Goal: Task Accomplishment & Management: Use online tool/utility

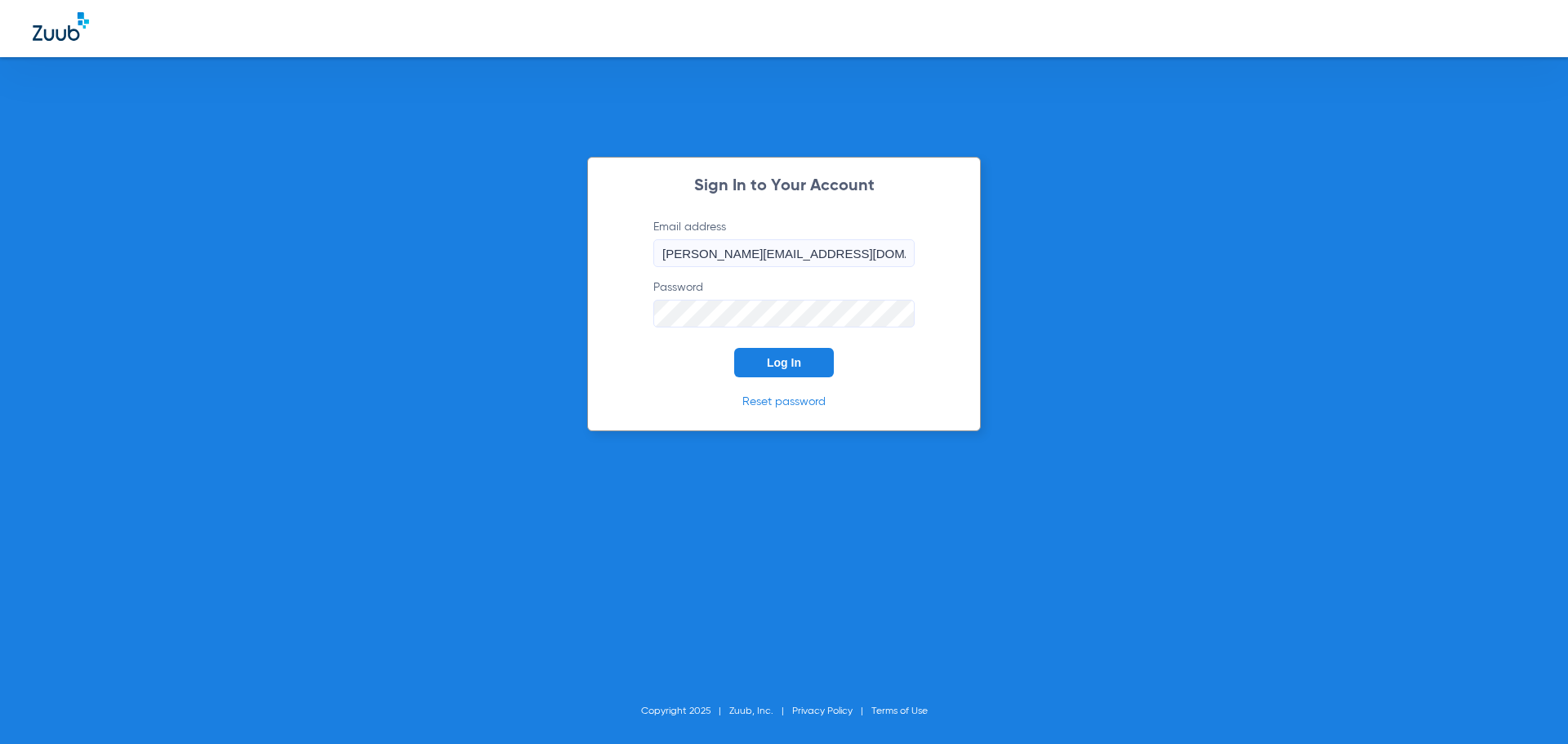
click at [795, 352] on button "Log In" at bounding box center [784, 362] width 100 height 30
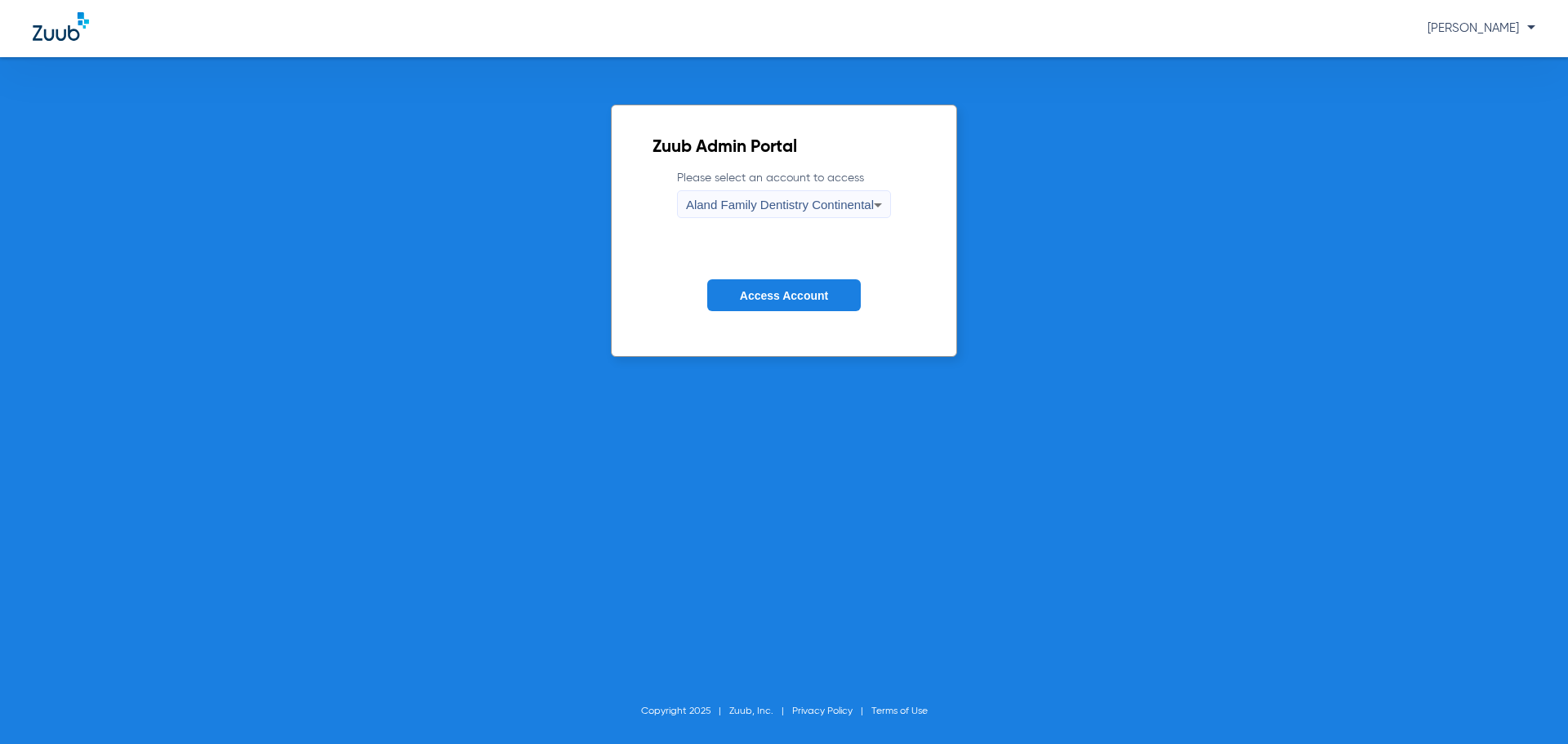
click at [794, 194] on div "Aland Family Dentistry Continental" at bounding box center [780, 205] width 188 height 28
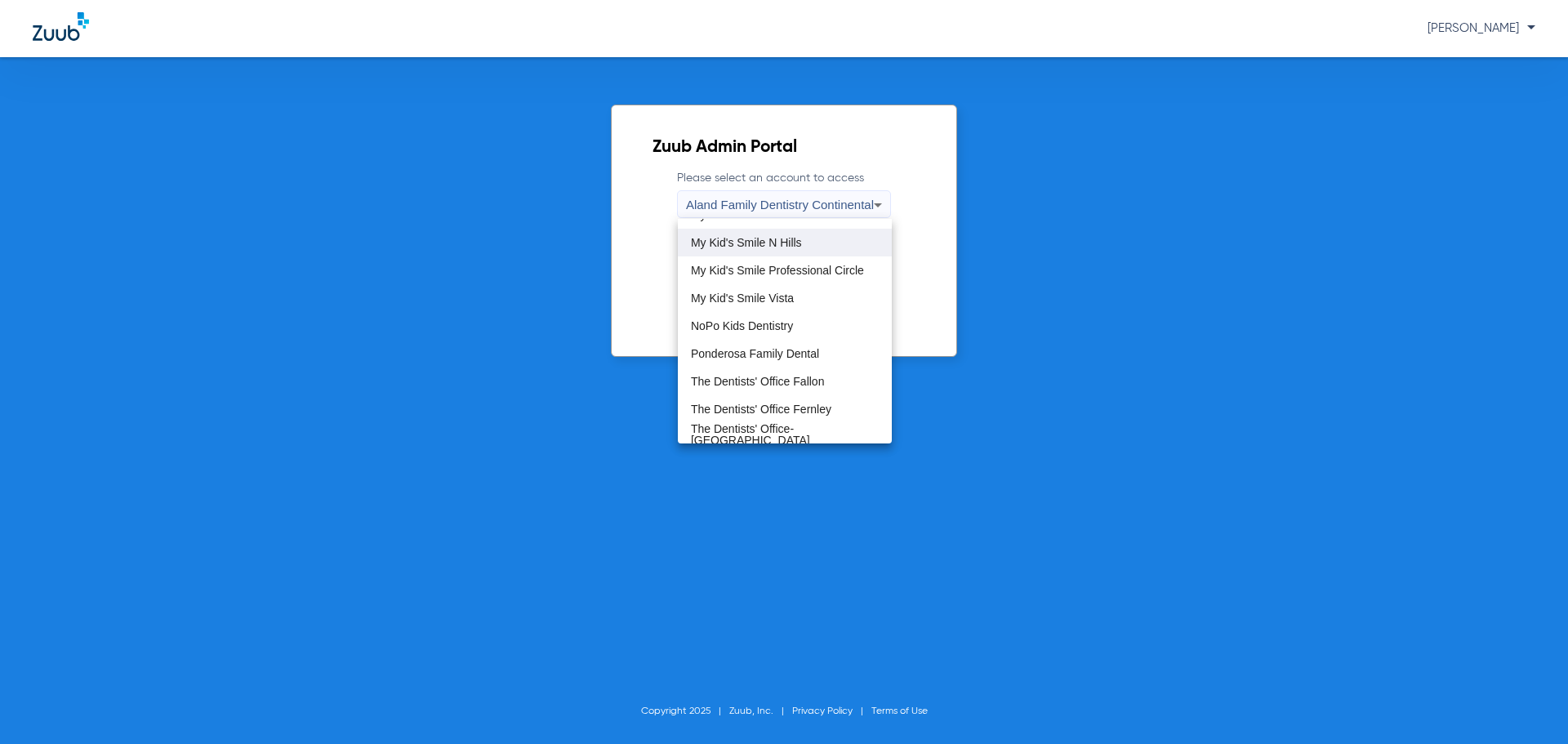
scroll to position [497, 0]
click at [805, 374] on span "The Dentists' Office Fallon" at bounding box center [757, 374] width 133 height 12
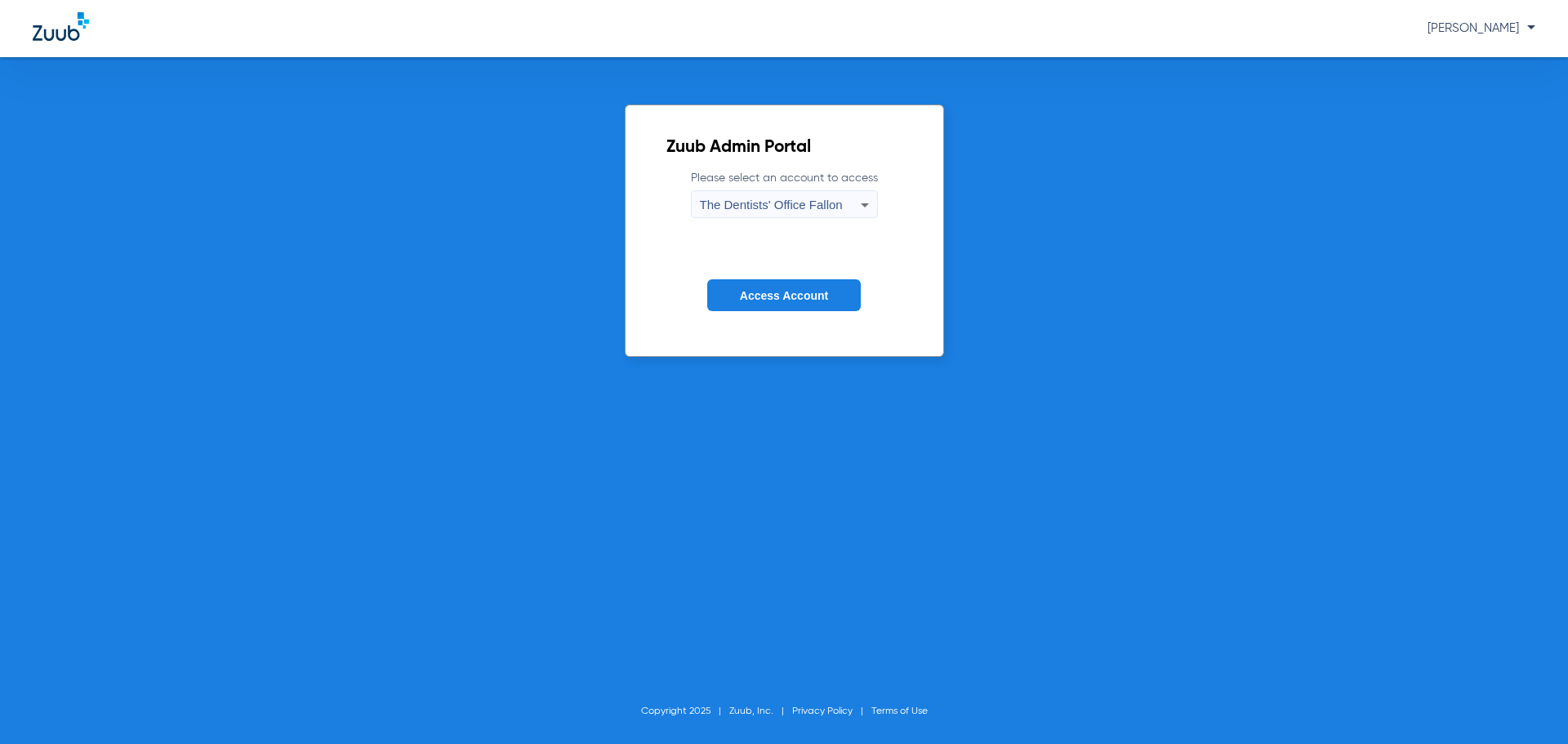
click at [820, 293] on span "Access Account" at bounding box center [784, 295] width 88 height 13
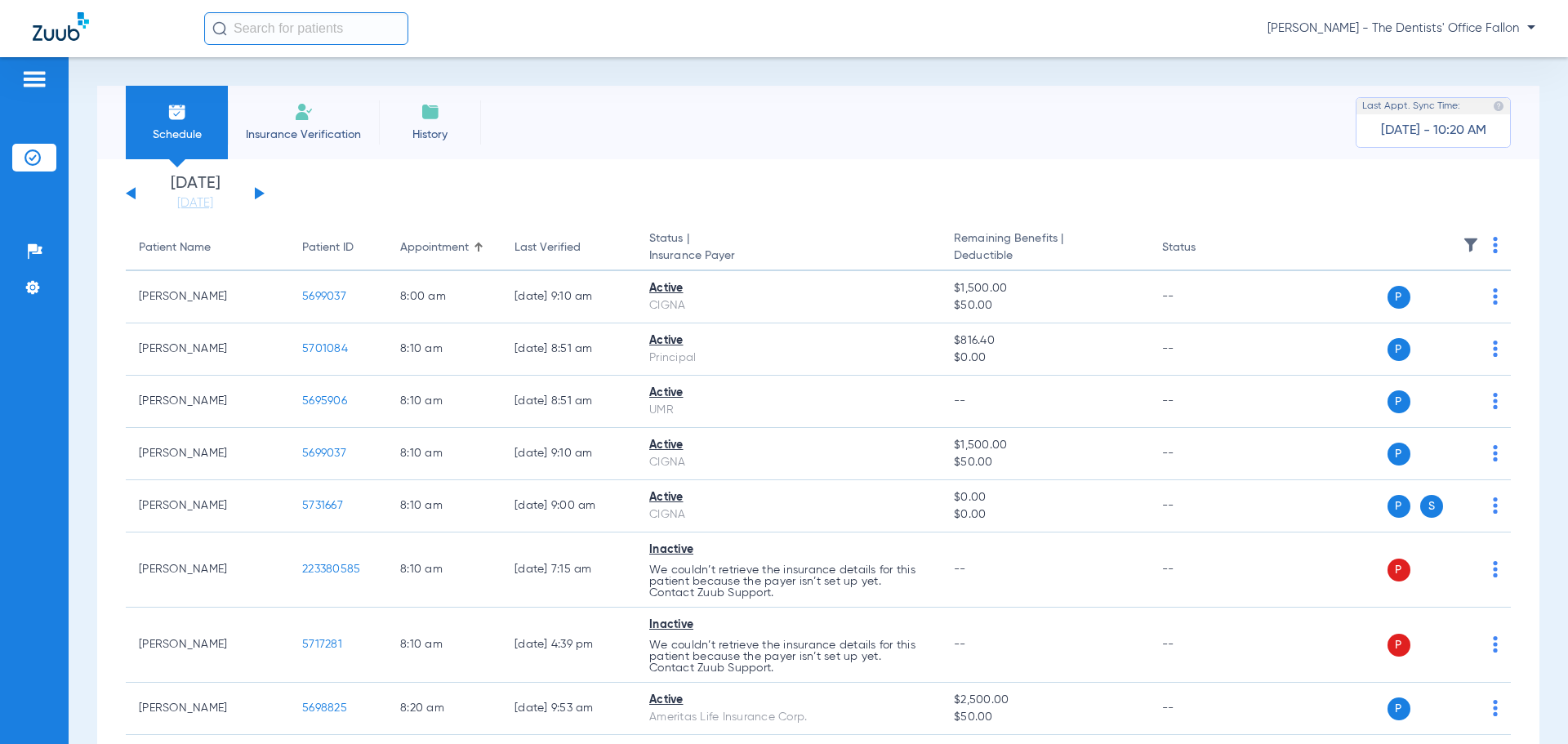
click at [254, 191] on button at bounding box center [259, 193] width 10 height 12
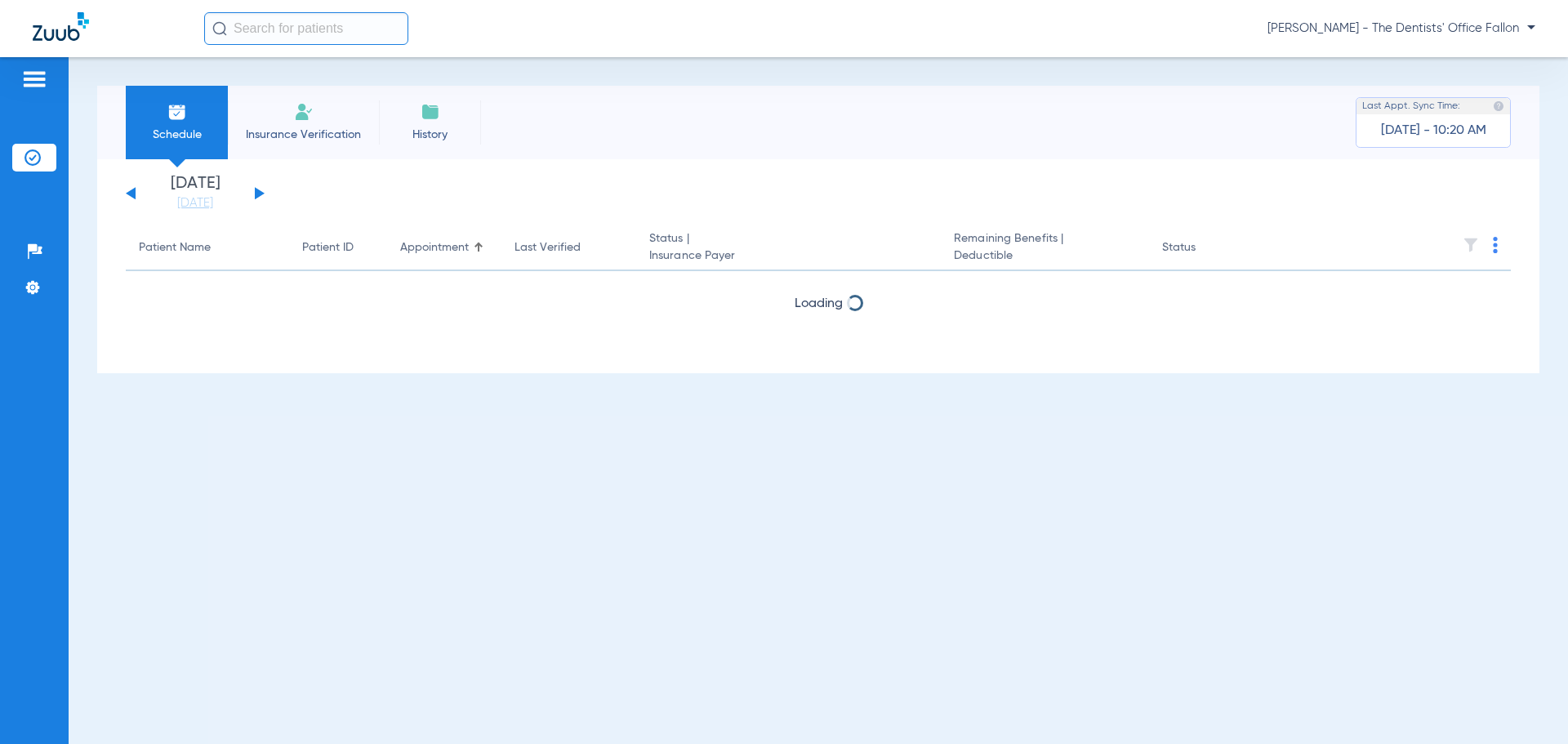
click at [254, 191] on button at bounding box center [259, 193] width 10 height 12
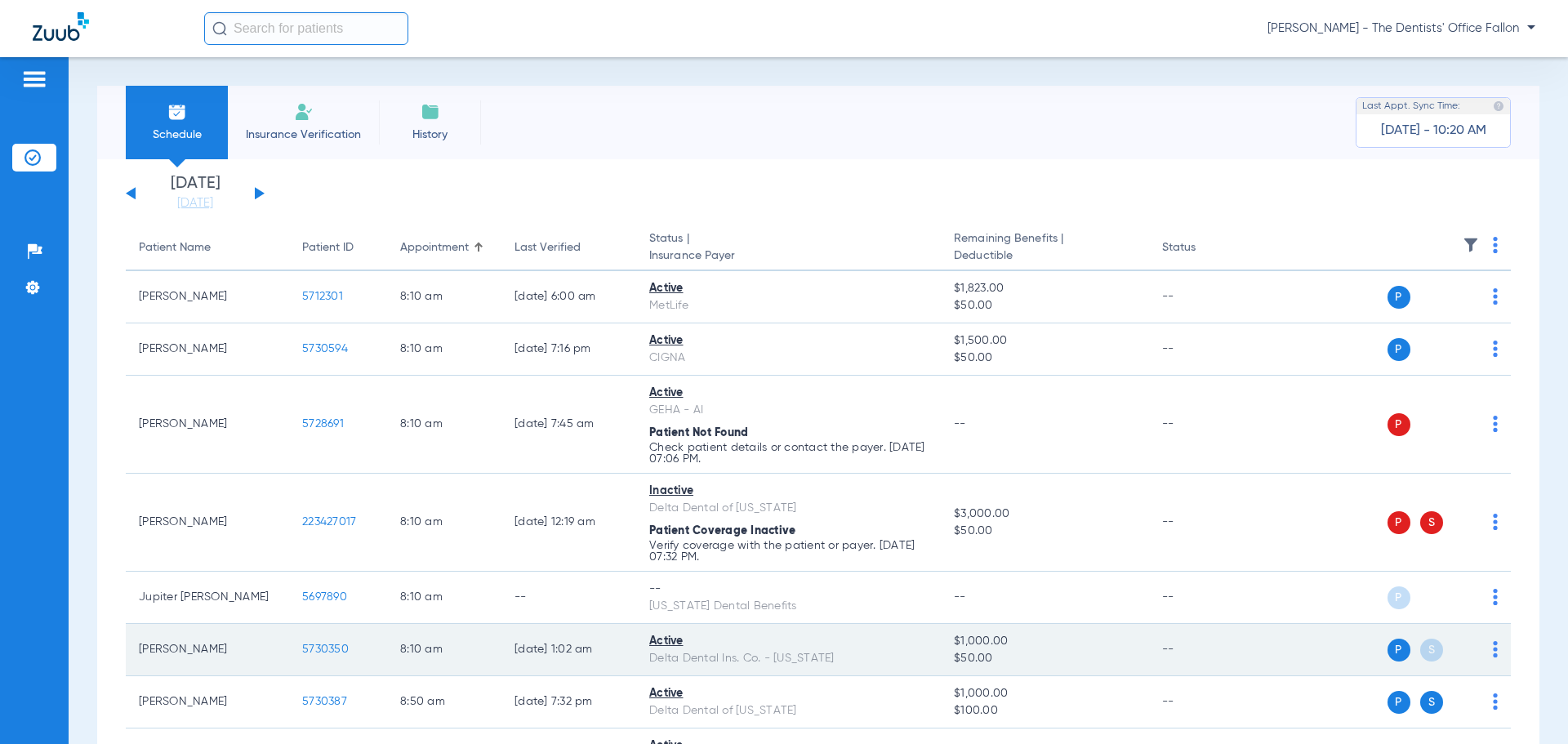
click at [1493, 654] on img at bounding box center [1495, 649] width 5 height 17
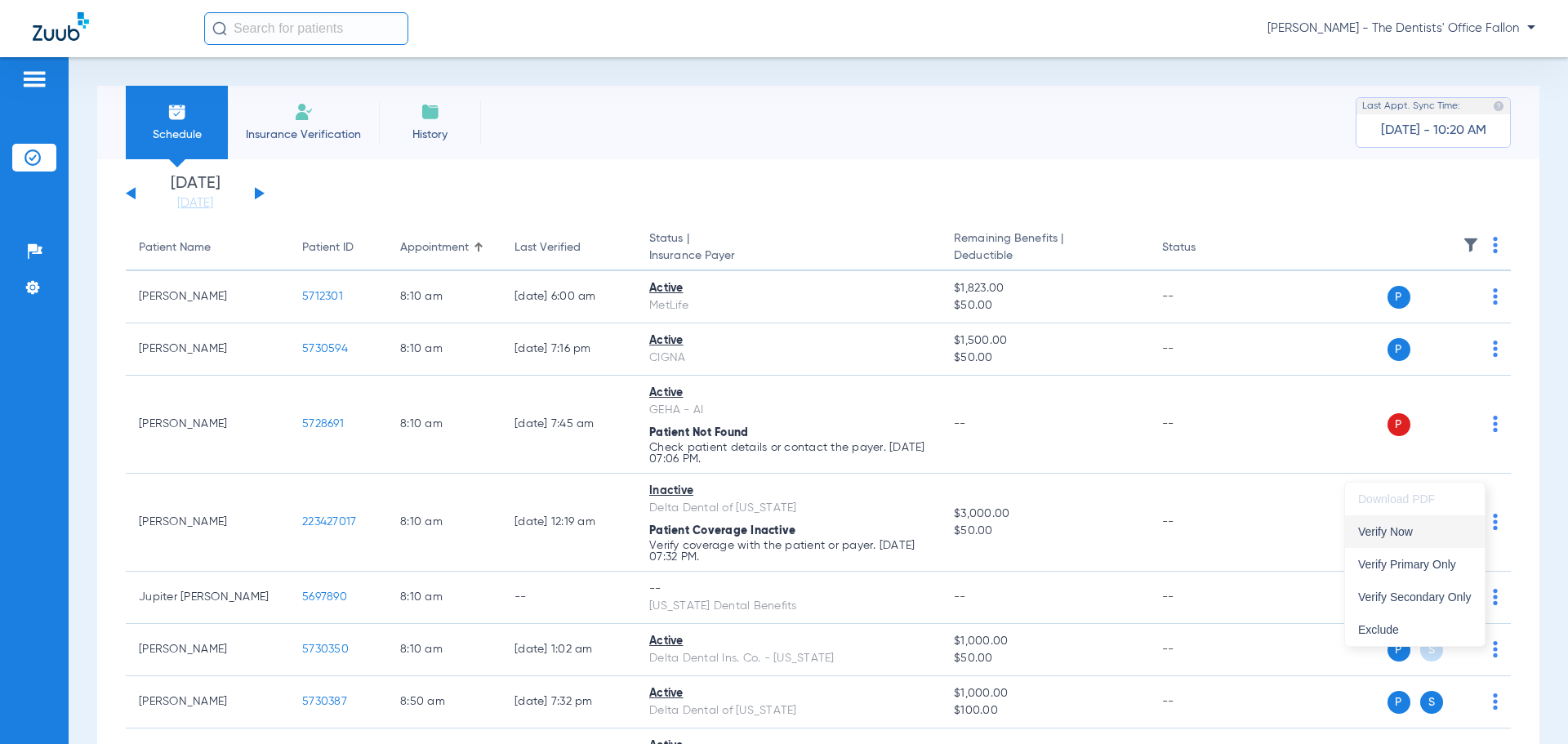
click at [1384, 534] on span "Verify Now" at bounding box center [1415, 531] width 114 height 12
click at [1384, 534] on td "P S" at bounding box center [1385, 522] width 252 height 98
